Goal: Task Accomplishment & Management: Complete application form

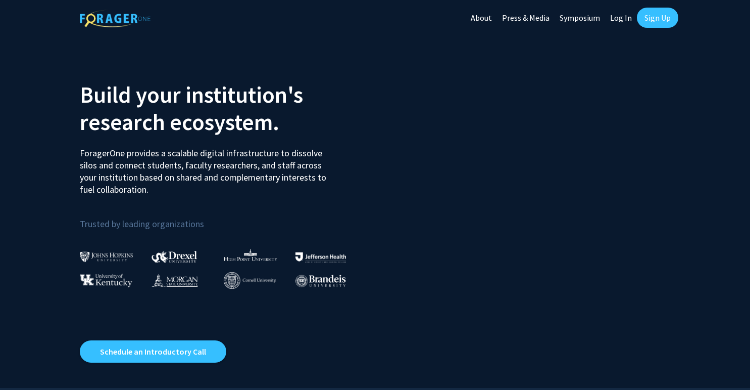
click at [626, 18] on link "Log In" at bounding box center [621, 17] width 32 height 35
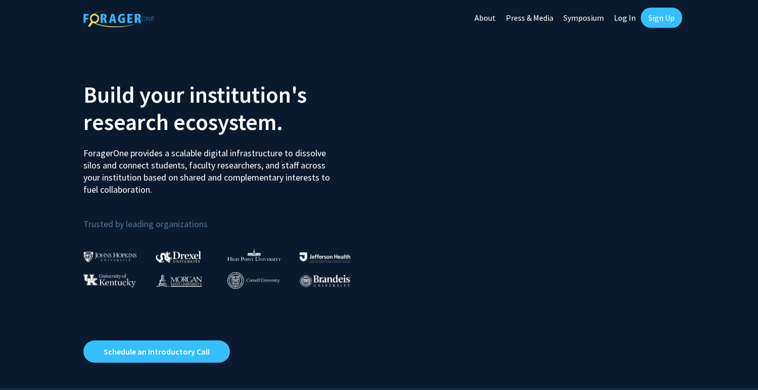
select select
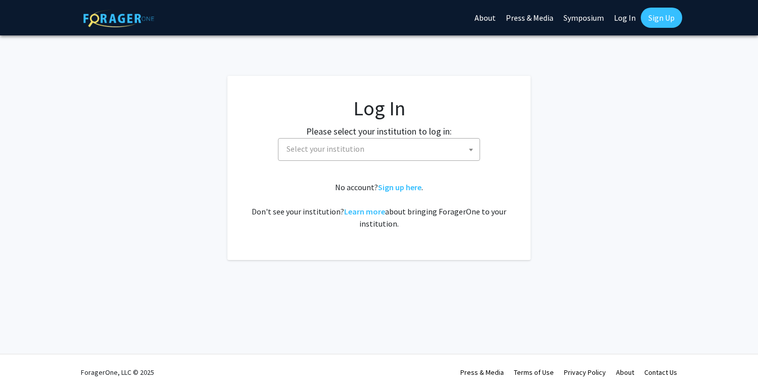
click at [427, 155] on span "Select your institution" at bounding box center [380, 148] width 197 height 21
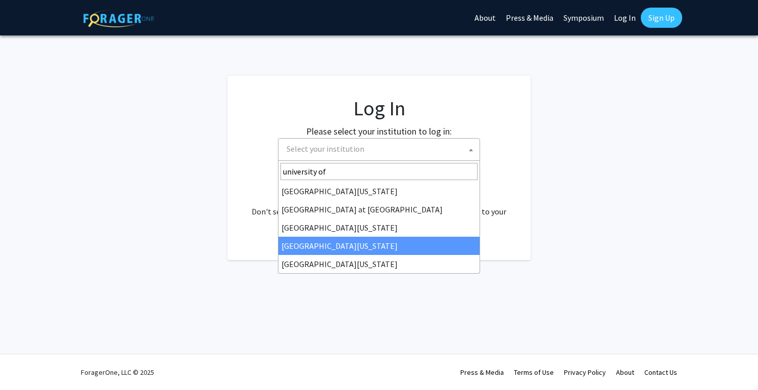
type input "university of"
select select "31"
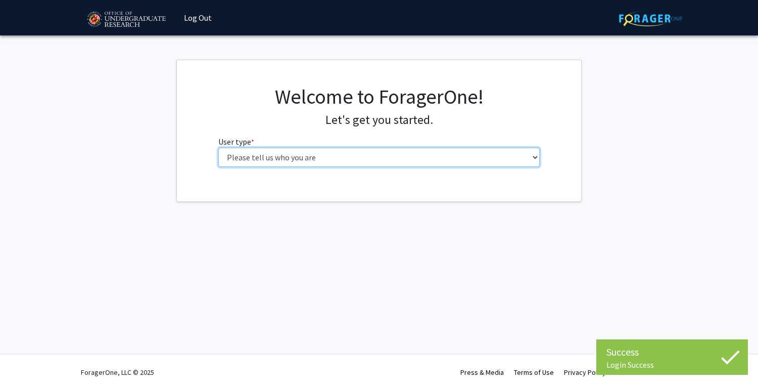
click at [314, 160] on select "Please tell us who you are Undergraduate Student Master's Student Doctoral Cand…" at bounding box center [379, 157] width 322 height 19
select select "1: undergrad"
click at [218, 148] on select "Please tell us who you are Undergraduate Student Master's Student Doctoral Cand…" at bounding box center [379, 157] width 322 height 19
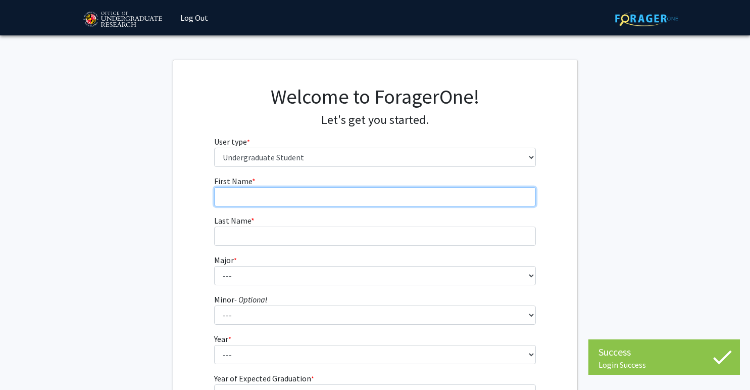
click at [307, 193] on input "First Name * required" at bounding box center [375, 196] width 322 height 19
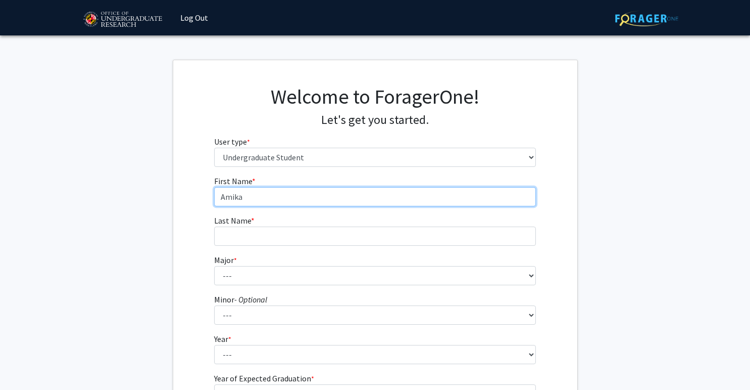
click at [227, 202] on input "Amika" at bounding box center [375, 196] width 322 height 19
click at [231, 201] on input "Amika" at bounding box center [375, 196] width 322 height 19
type input "Anika"
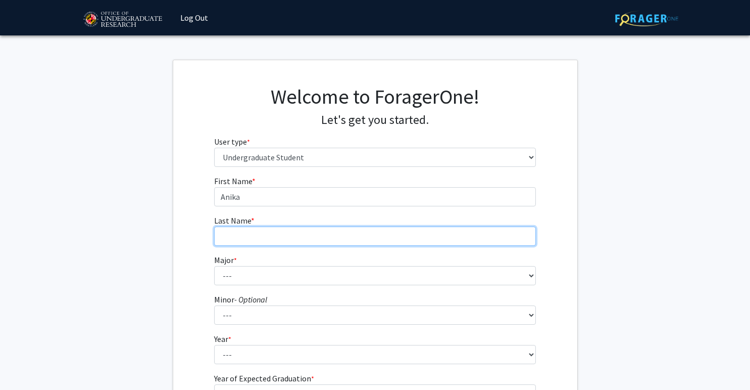
click at [239, 240] on input "Last Name * required" at bounding box center [375, 235] width 322 height 19
type input "[PERSON_NAME]"
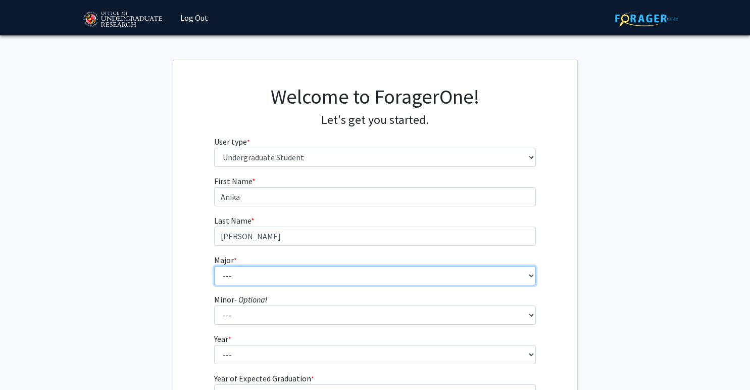
click at [236, 271] on select "--- Accounting Aerospace Engineering African American and Africana Studies Agri…" at bounding box center [375, 275] width 322 height 19
select select "28: 2329"
click at [214, 266] on select "--- Accounting Aerospace Engineering African American and Africana Studies Agri…" at bounding box center [375, 275] width 322 height 19
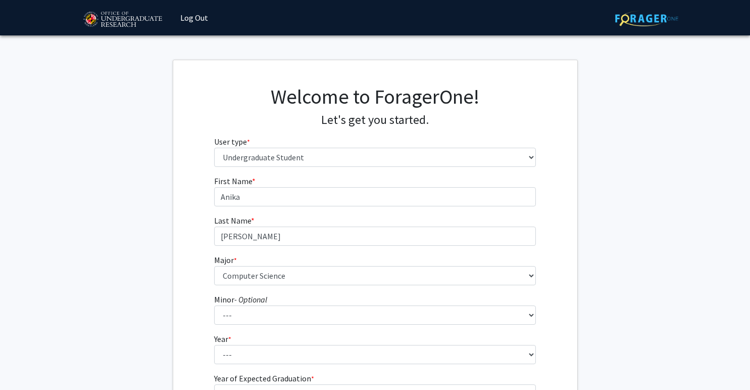
click at [552, 282] on div "First Name * required [PERSON_NAME] Last Name * required [PERSON_NAME] * requir…" at bounding box center [375, 303] width 404 height 257
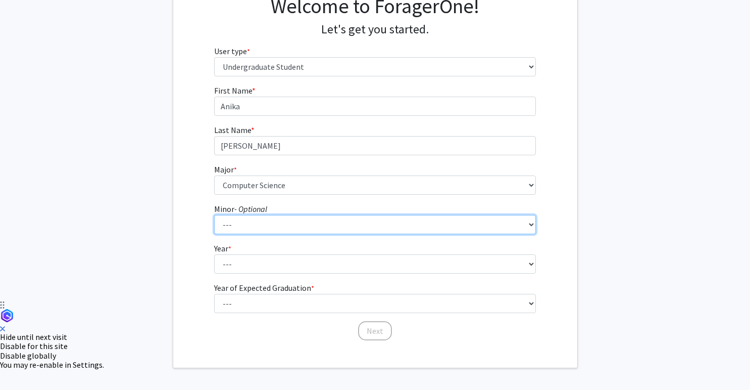
click at [403, 228] on select "--- Actuarial Mathematics Advanced Cybersecurity Experience for Students Africa…" at bounding box center [375, 224] width 322 height 19
select select "94: 1897"
click at [214, 215] on select "--- Actuarial Mathematics Advanced Cybersecurity Experience for Students Africa…" at bounding box center [375, 224] width 322 height 19
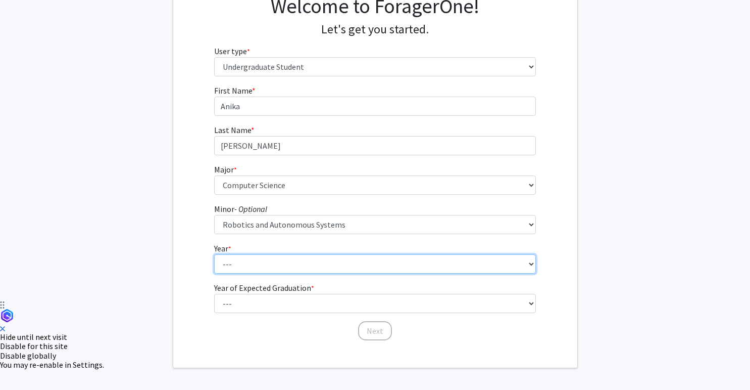
click at [306, 256] on select "--- First-year Sophomore Junior Senior Postbaccalaureate Certificate" at bounding box center [375, 263] width 322 height 19
select select "1: first-year"
click at [214, 254] on select "--- First-year Sophomore Junior Senior Postbaccalaureate Certificate" at bounding box center [375, 263] width 322 height 19
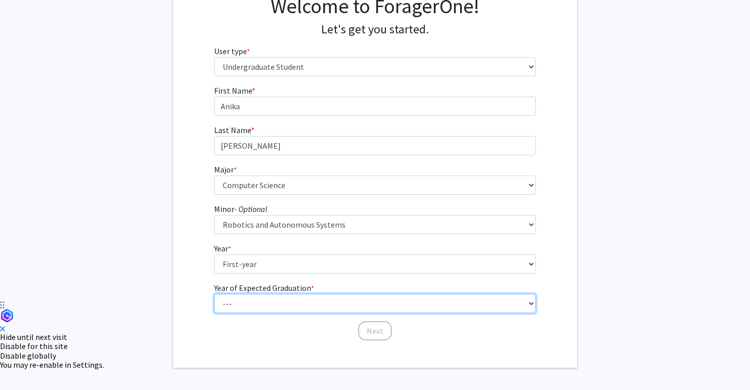
click at [298, 294] on select "--- 2025 2026 2027 2028 2029 2030 2031 2032 2033 2034" at bounding box center [375, 303] width 322 height 19
select select "5: 2029"
click at [214, 294] on select "--- 2025 2026 2027 2028 2029 2030 2031 2032 2033 2034" at bounding box center [375, 303] width 322 height 19
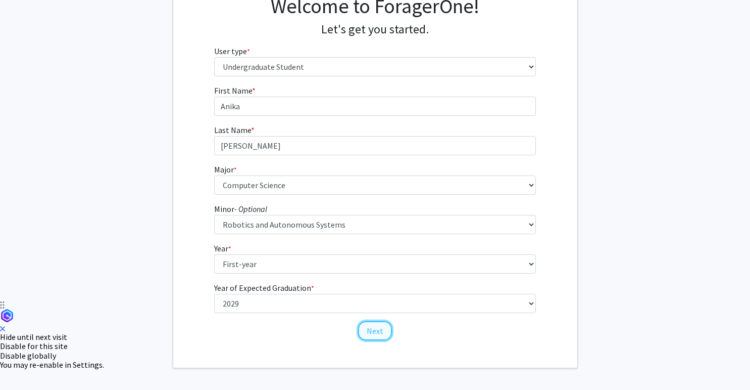
click at [377, 333] on button "Next" at bounding box center [375, 330] width 34 height 19
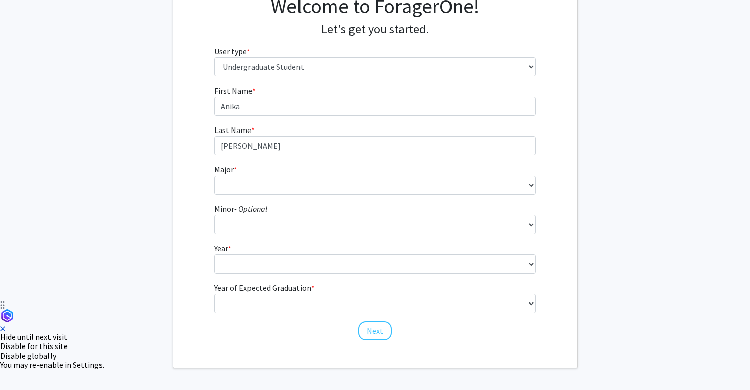
scroll to position [0, 0]
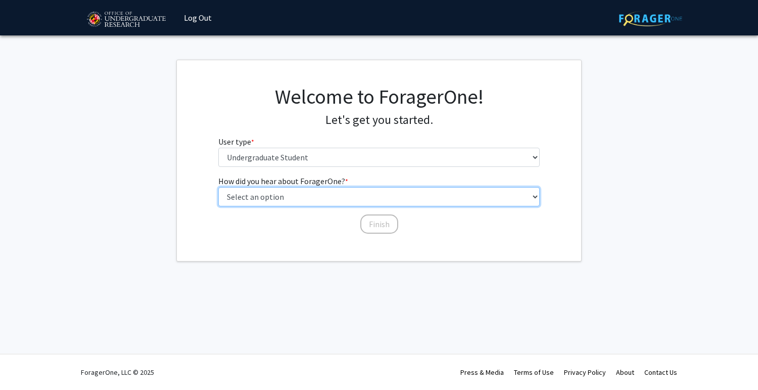
click at [320, 196] on select "Select an option Peer/student recommendation Faculty/staff recommendation Unive…" at bounding box center [379, 196] width 322 height 19
select select "3: university_website"
click at [218, 187] on select "Select an option Peer/student recommendation Faculty/staff recommendation Unive…" at bounding box center [379, 196] width 322 height 19
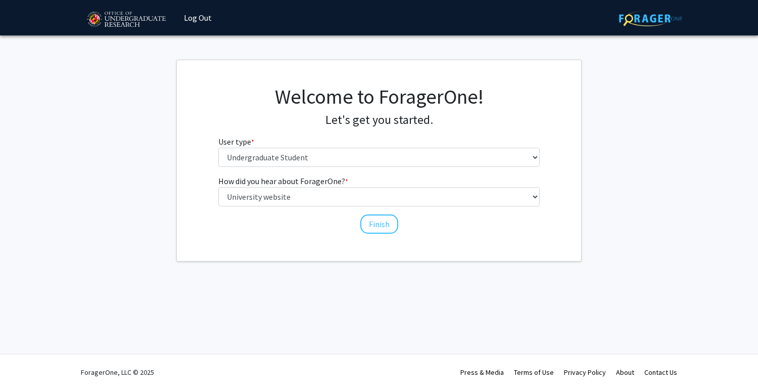
click at [376, 235] on div "Welcome to ForagerOne! Let's get you started. User type * required Please tell …" at bounding box center [379, 160] width 404 height 201
click at [376, 228] on button "Finish" at bounding box center [379, 223] width 38 height 19
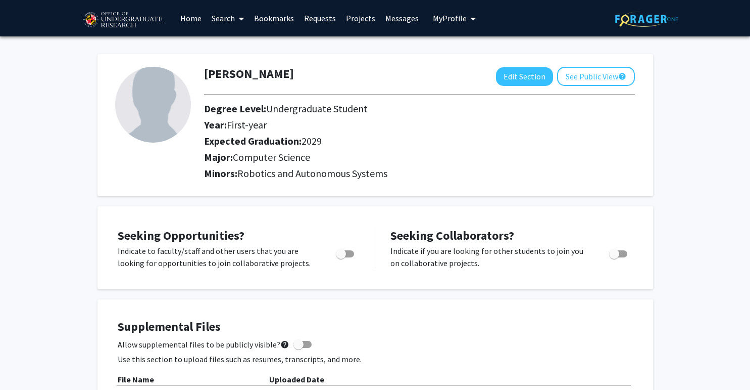
click at [351, 17] on link "Projects" at bounding box center [360, 18] width 39 height 35
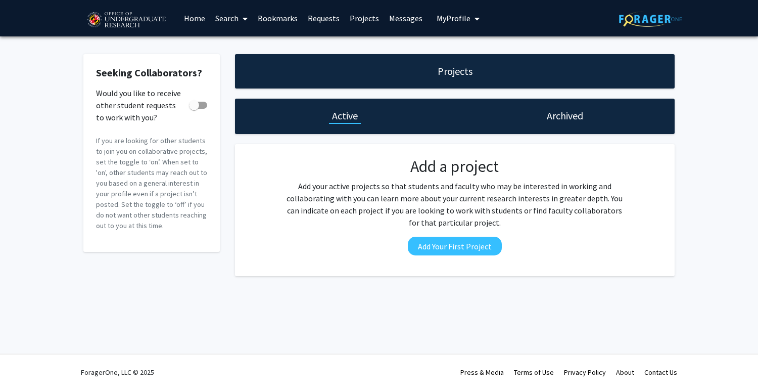
click at [240, 16] on span at bounding box center [242, 18] width 9 height 35
click at [240, 43] on span "Faculty/Staff" at bounding box center [247, 46] width 74 height 20
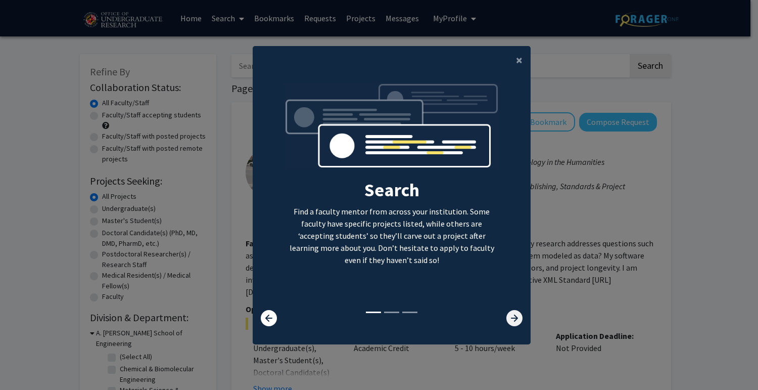
click at [506, 320] on icon at bounding box center [514, 318] width 16 height 16
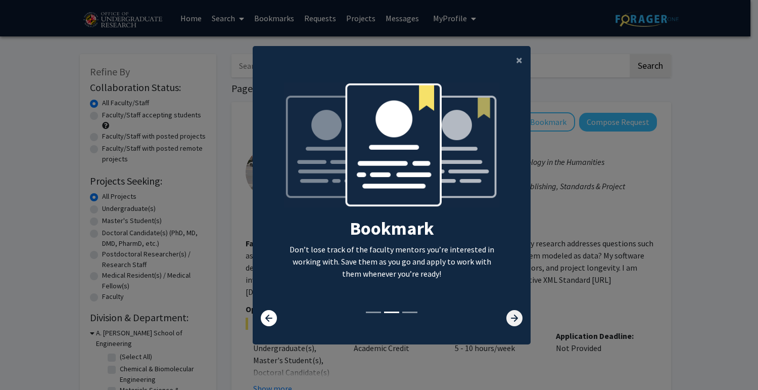
click at [506, 320] on icon at bounding box center [514, 318] width 16 height 16
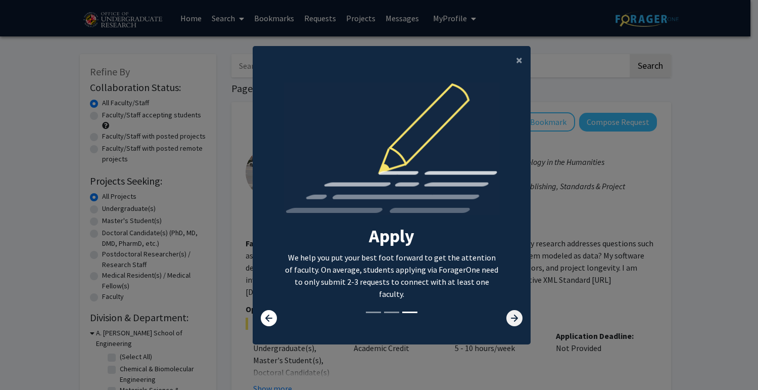
click at [508, 323] on icon at bounding box center [514, 318] width 16 height 16
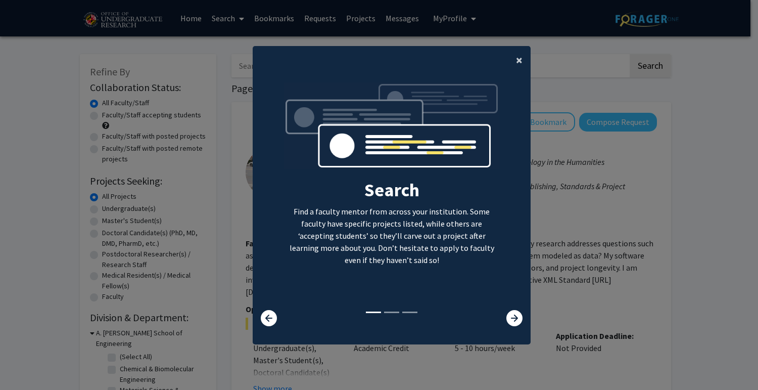
click at [516, 58] on span "×" at bounding box center [519, 60] width 7 height 16
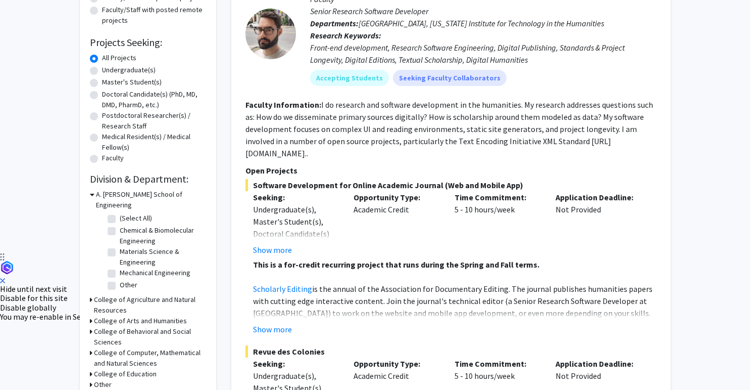
scroll to position [170, 0]
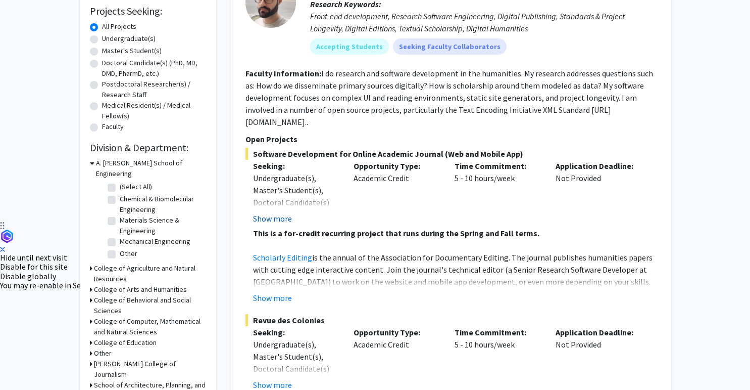
click at [275, 212] on button "Show more" at bounding box center [272, 218] width 39 height 12
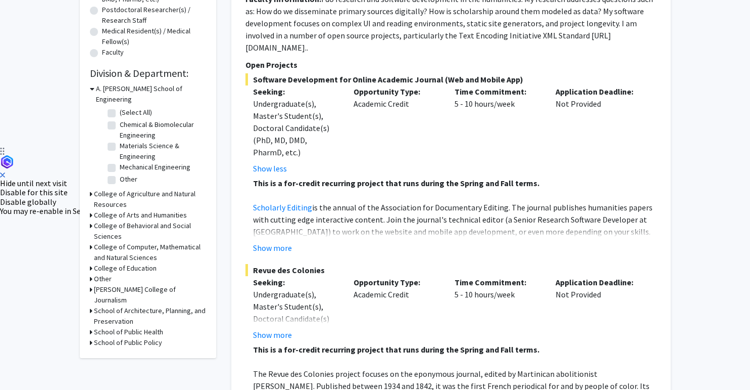
scroll to position [243, 0]
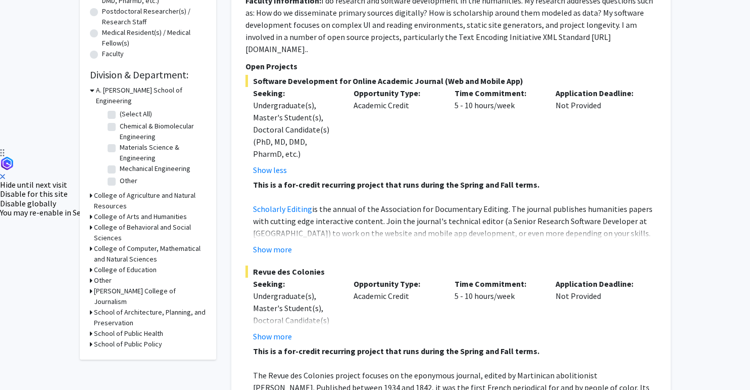
click at [103, 243] on h3 "College of Computer, Mathematical and Natural Sciences" at bounding box center [150, 253] width 112 height 21
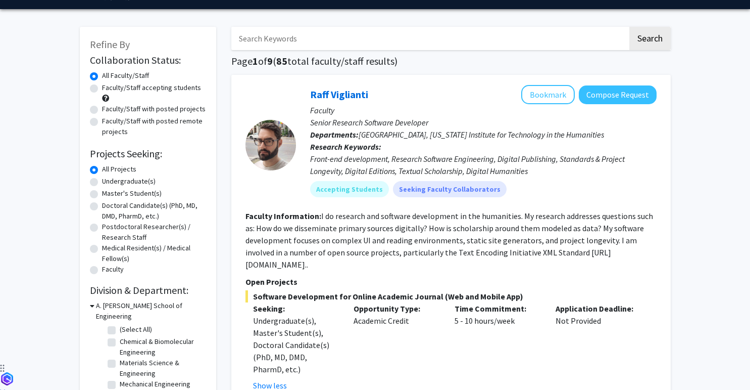
scroll to position [26, 0]
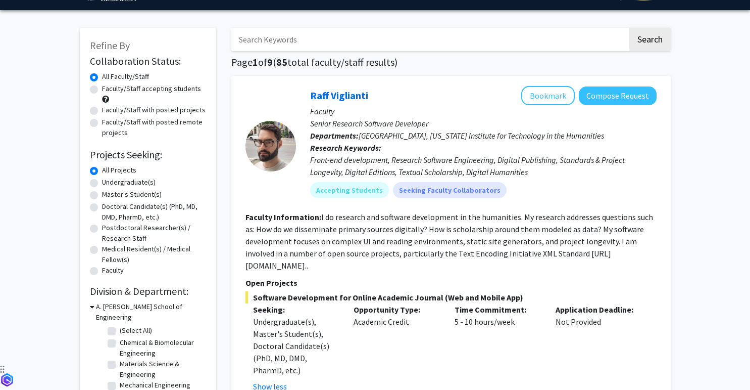
click at [131, 181] on label "Undergraduate(s)" at bounding box center [129, 182] width 54 height 11
click at [109, 181] on input "Undergraduate(s)" at bounding box center [105, 180] width 7 height 7
radio input "true"
